Goal: Task Accomplishment & Management: Use online tool/utility

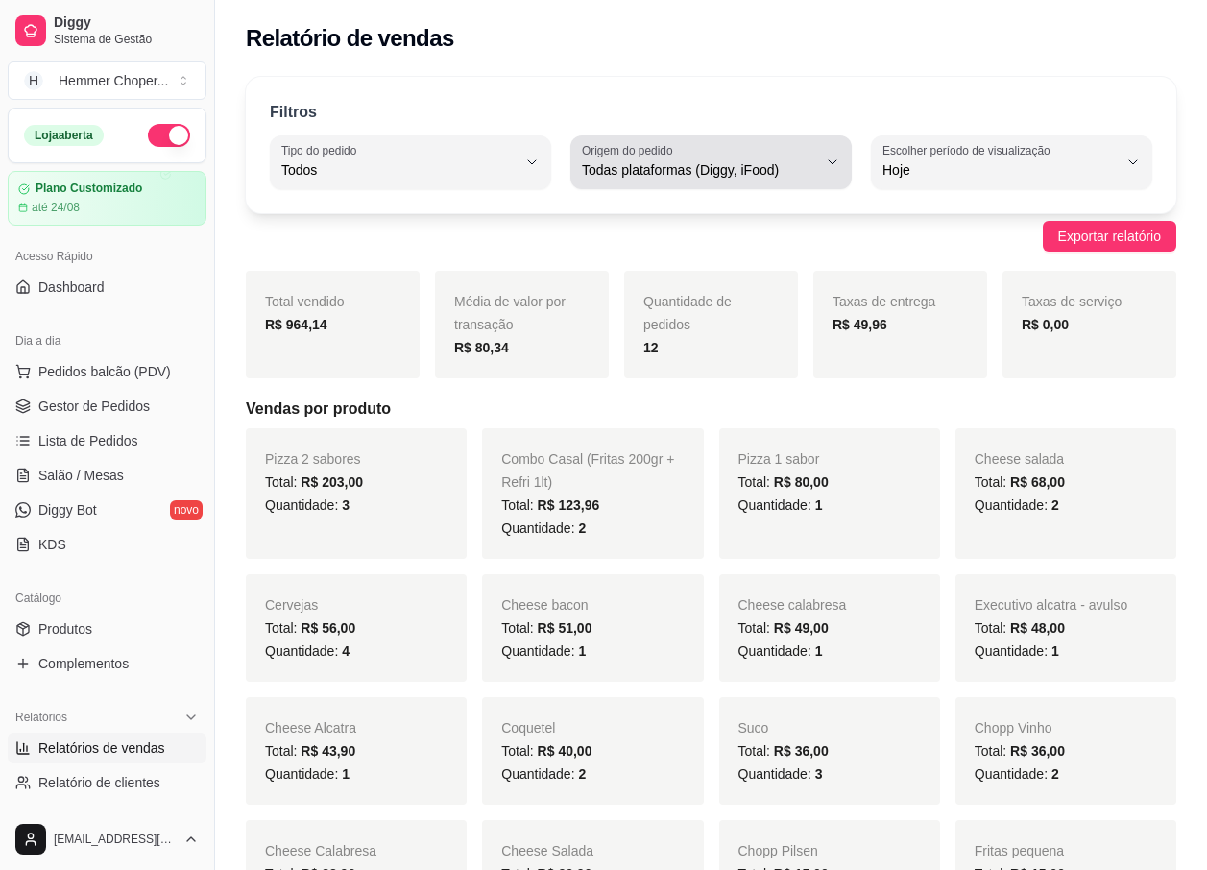
select select "ALL"
select select "0"
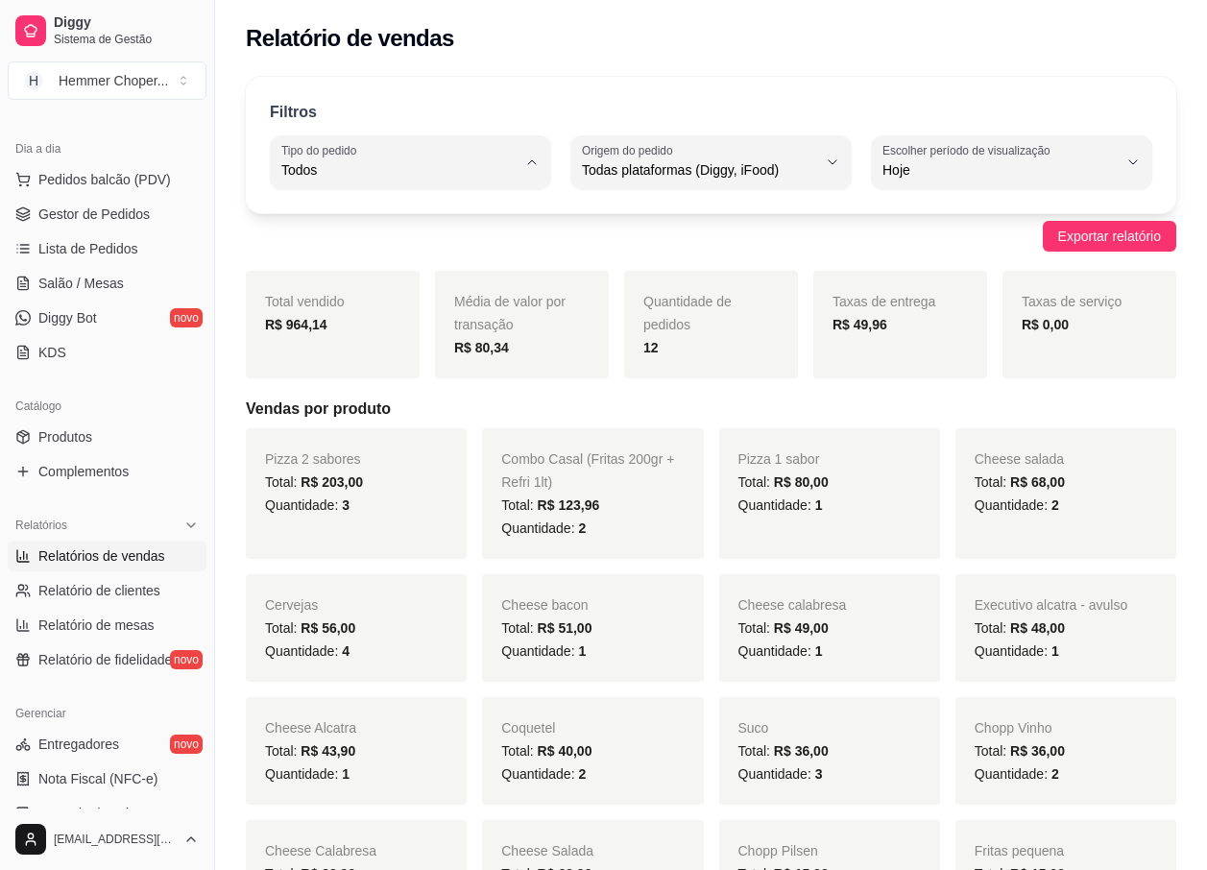
click at [355, 209] on body "Diggy Sistema de Gestão H Hemmer Choper ... Loja aberta Plano Customizado até 2…" at bounding box center [603, 435] width 1207 height 870
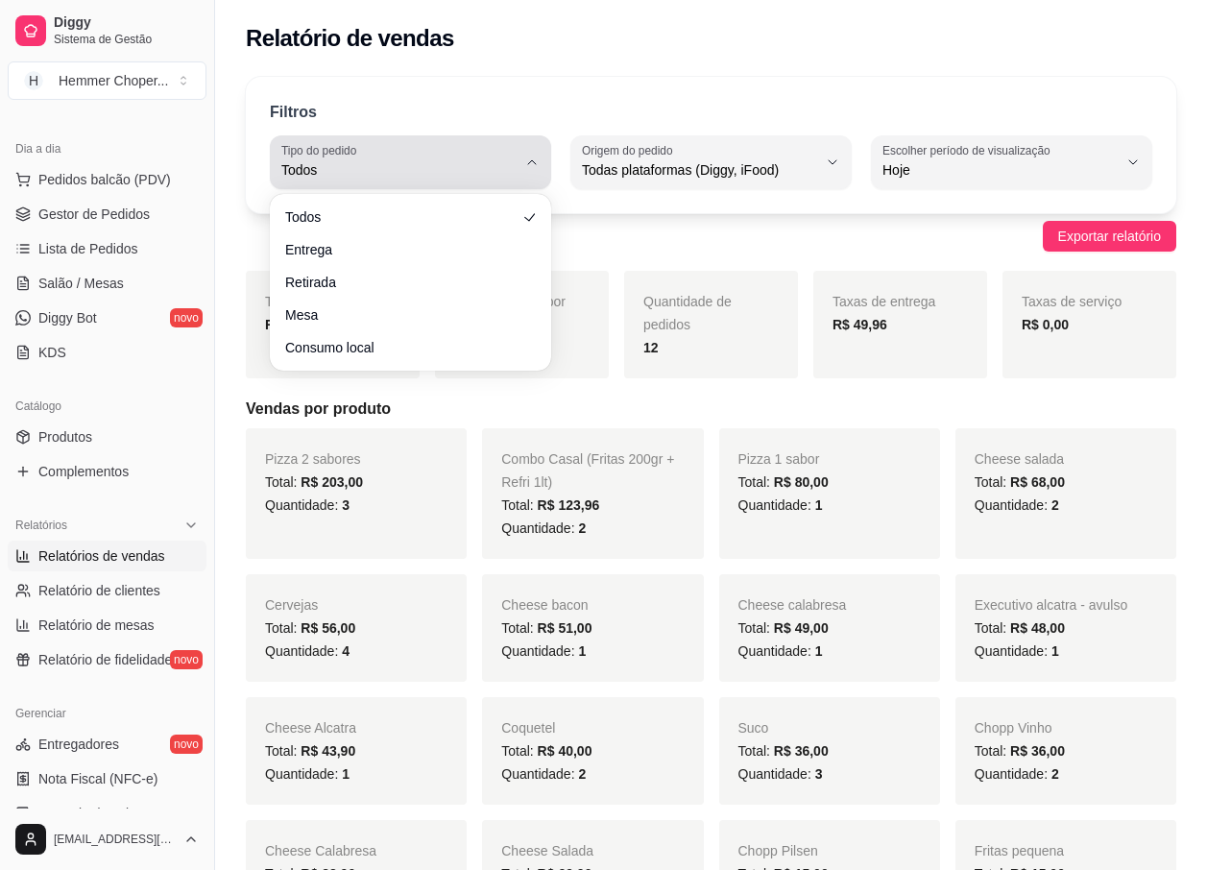
click at [370, 179] on span "Todos" at bounding box center [398, 169] width 235 height 19
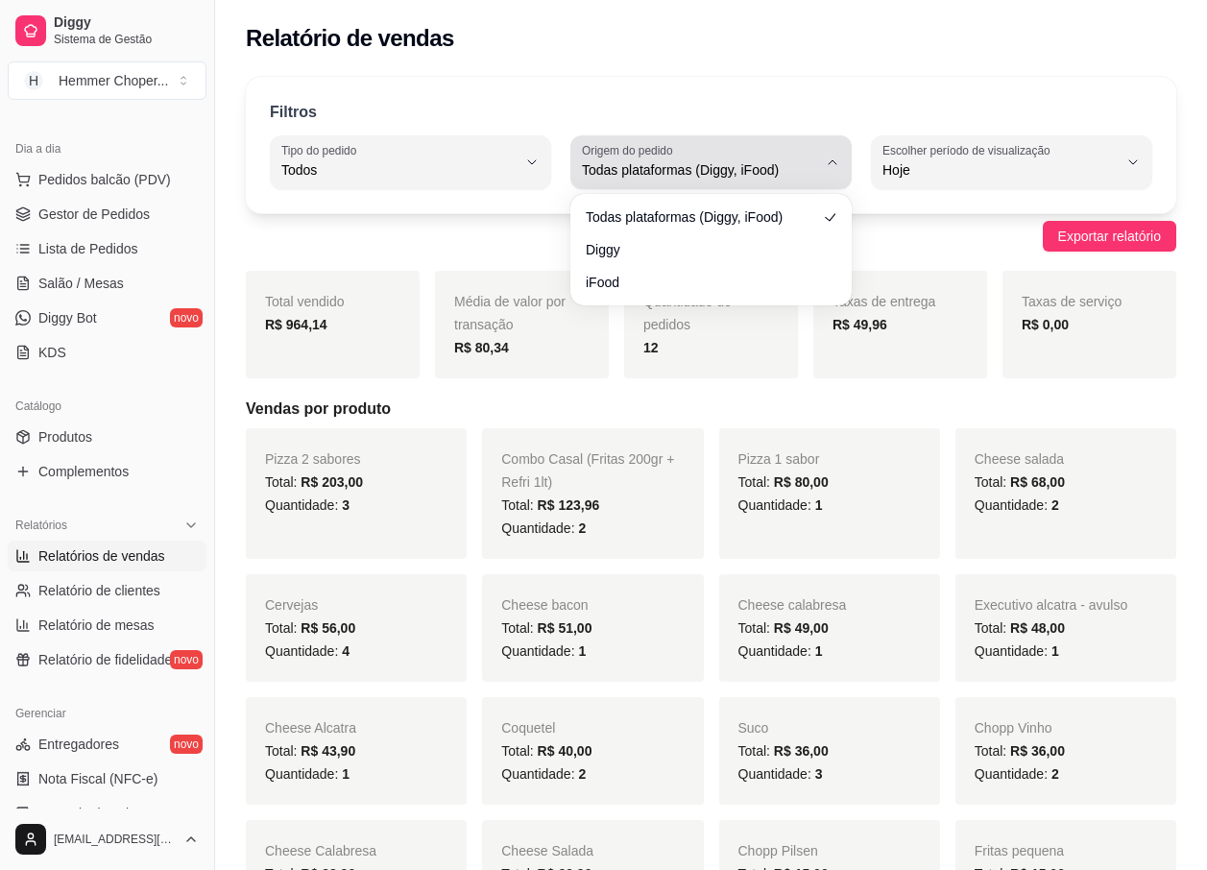
click at [687, 172] on span "Todas plataformas (Diggy, iFood)" at bounding box center [699, 169] width 235 height 19
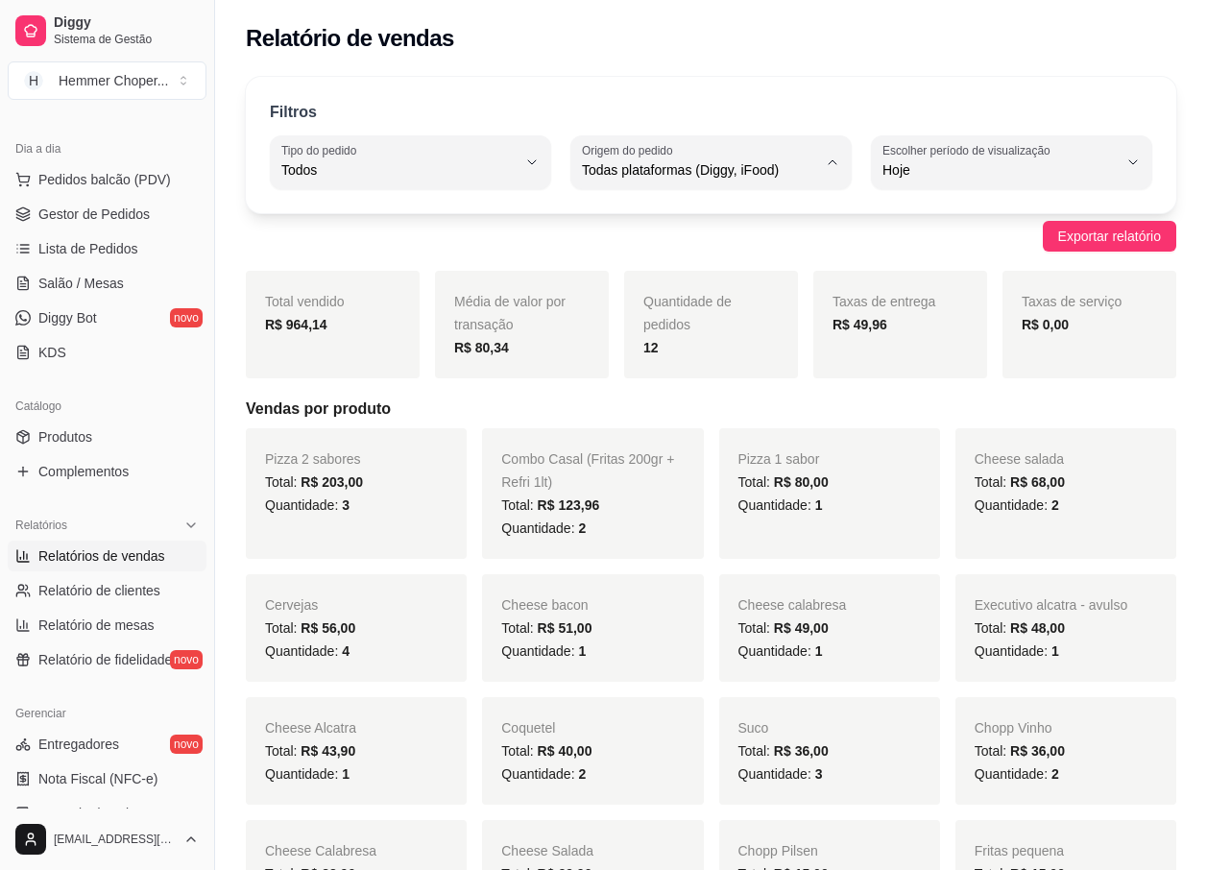
click at [614, 280] on span "iFood" at bounding box center [702, 279] width 222 height 18
type input "IFOOD"
select select "IFOOD"
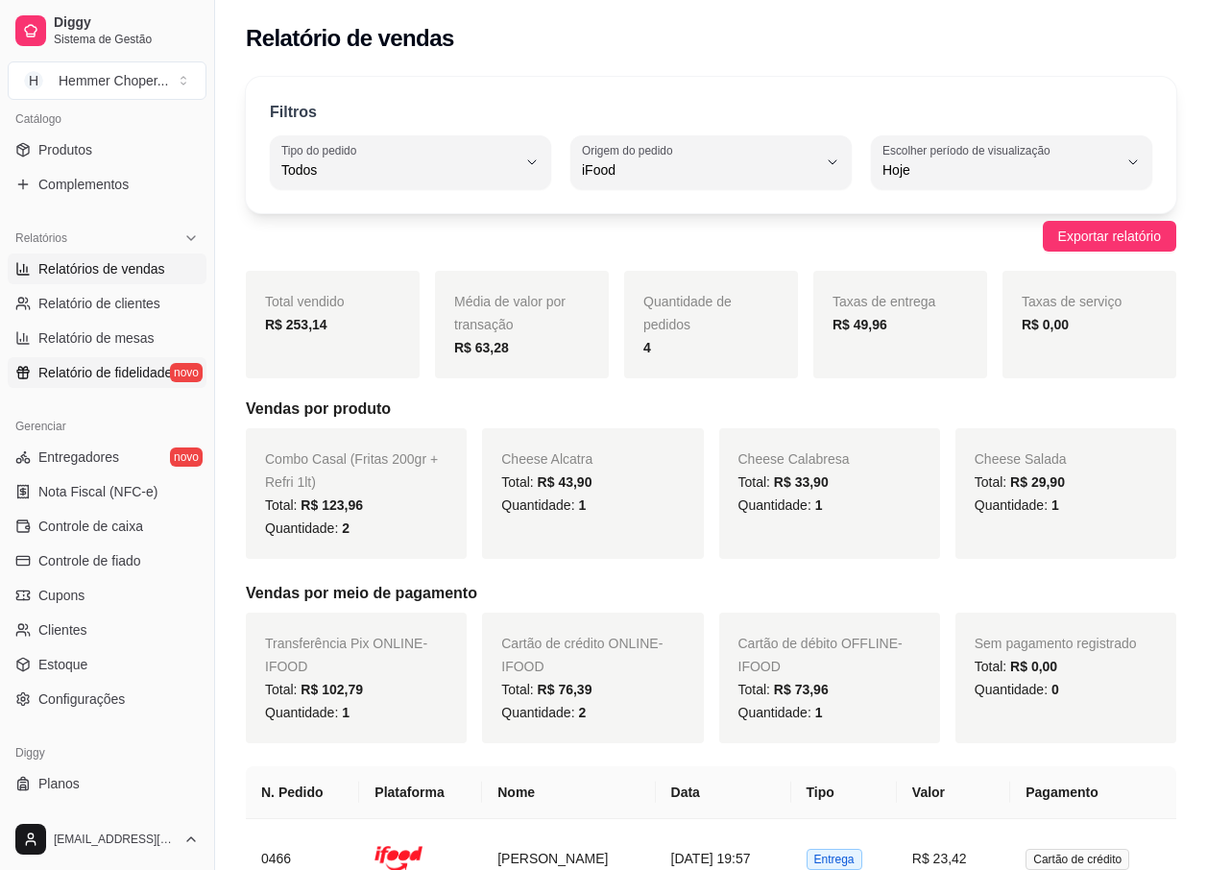
scroll to position [480, 0]
click at [100, 485] on span "Nota Fiscal (NFC-e)" at bounding box center [97, 490] width 119 height 19
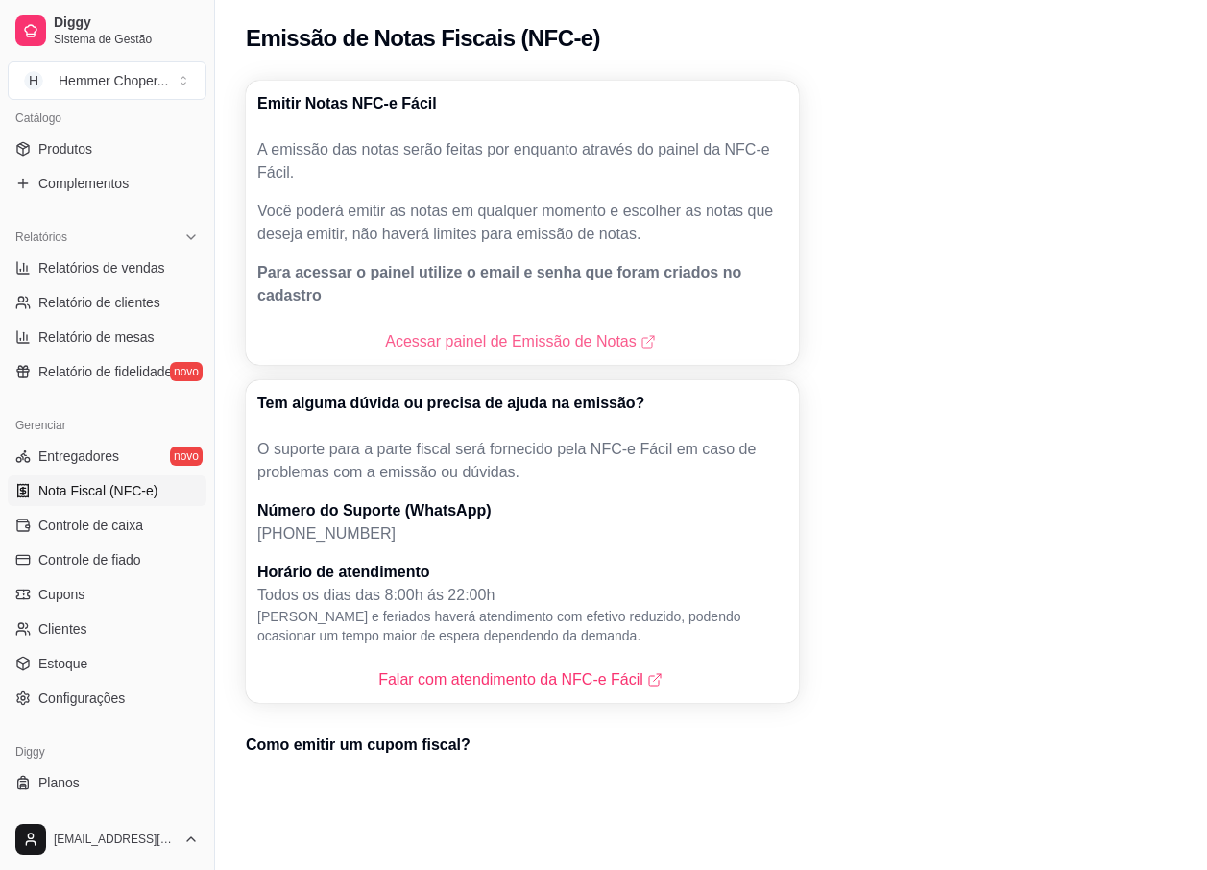
click at [494, 330] on link "Acessar painel de Emissão de Notas" at bounding box center [522, 341] width 274 height 23
